Goal: Check status: Check status

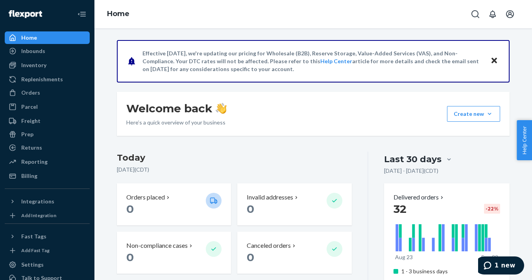
click at [36, 33] on div "Home" at bounding box center [47, 37] width 83 height 11
click at [30, 89] on div "Orders" at bounding box center [30, 93] width 19 height 8
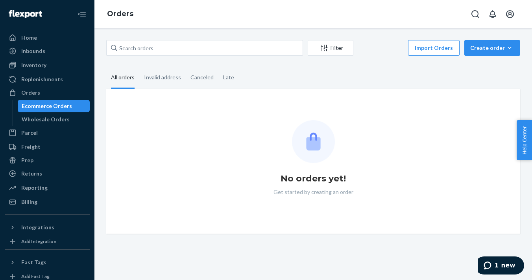
click at [57, 107] on div "Ecommerce Orders" at bounding box center [47, 106] width 50 height 8
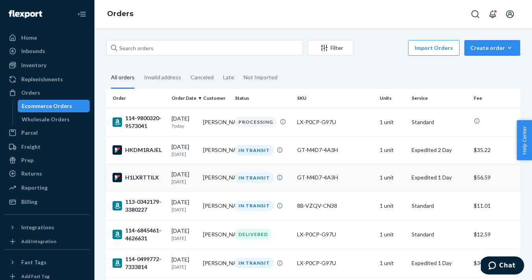
click at [173, 178] on div "[DATE] [DATE]" at bounding box center [185, 178] width 26 height 15
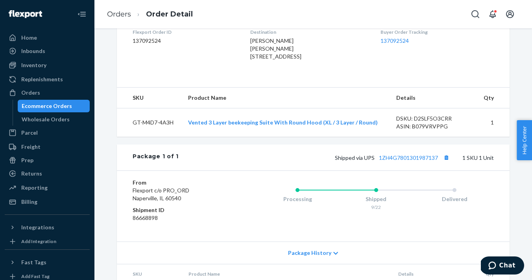
scroll to position [216, 0]
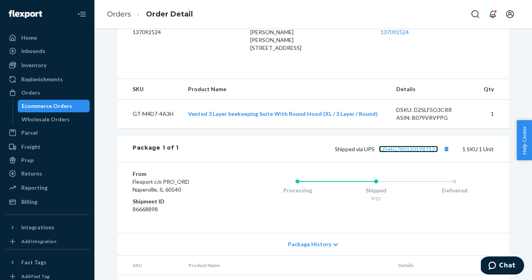
click at [403, 153] on link "1ZH4G7801301987137" at bounding box center [408, 149] width 59 height 7
click at [411, 153] on link "1ZH4G7801301987137" at bounding box center [408, 149] width 59 height 7
click at [37, 91] on div "Orders" at bounding box center [30, 93] width 19 height 8
